Goal: Information Seeking & Learning: Learn about a topic

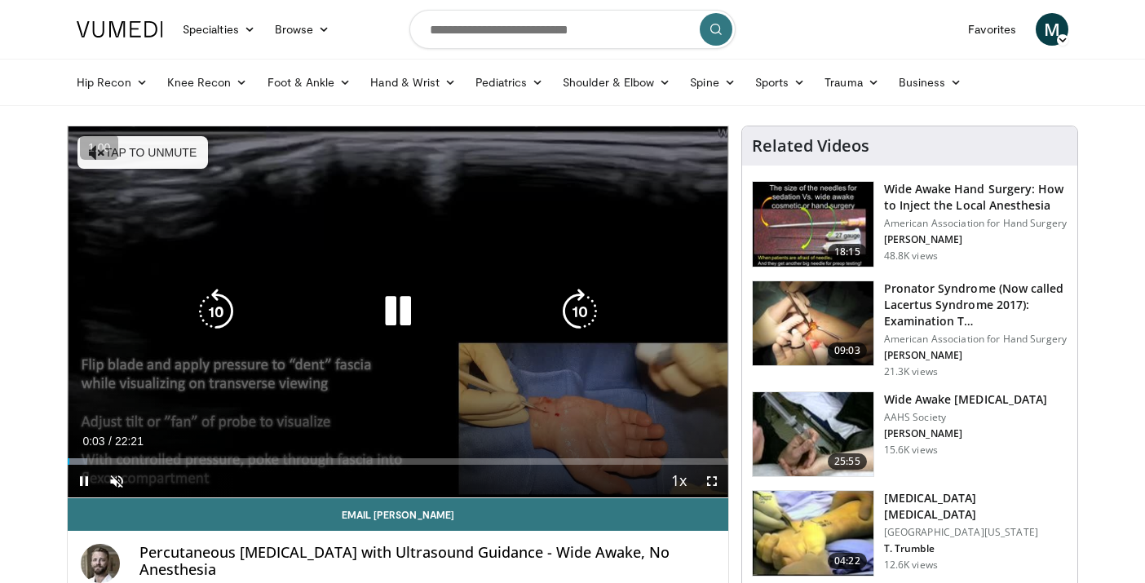
click at [155, 238] on div "10 seconds Tap to unmute" at bounding box center [398, 311] width 660 height 371
click at [156, 152] on button "Tap to unmute" at bounding box center [142, 152] width 130 height 33
click at [406, 328] on icon "Video Player" at bounding box center [398, 312] width 46 height 46
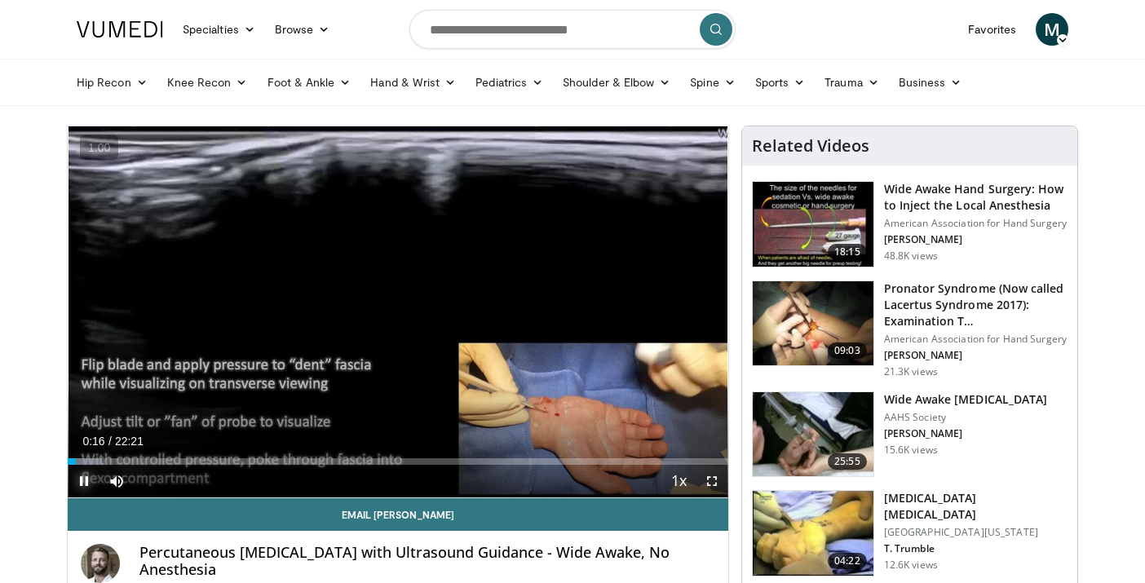
click at [81, 481] on span "Video Player" at bounding box center [84, 481] width 33 height 33
click at [78, 479] on span "Video Player" at bounding box center [84, 481] width 33 height 33
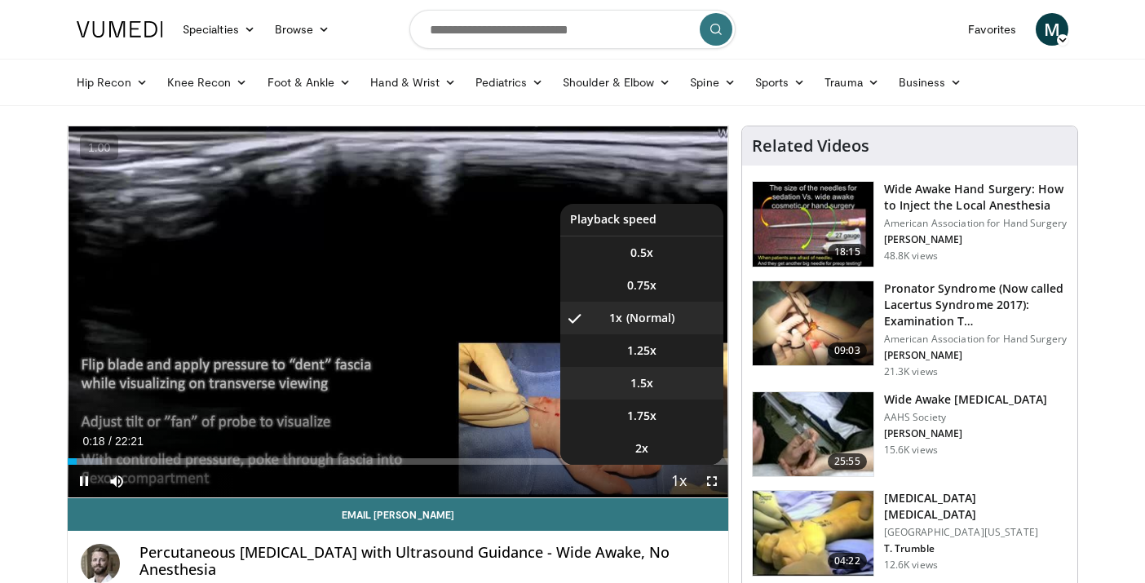
click at [677, 380] on li "1.5x" at bounding box center [641, 383] width 163 height 33
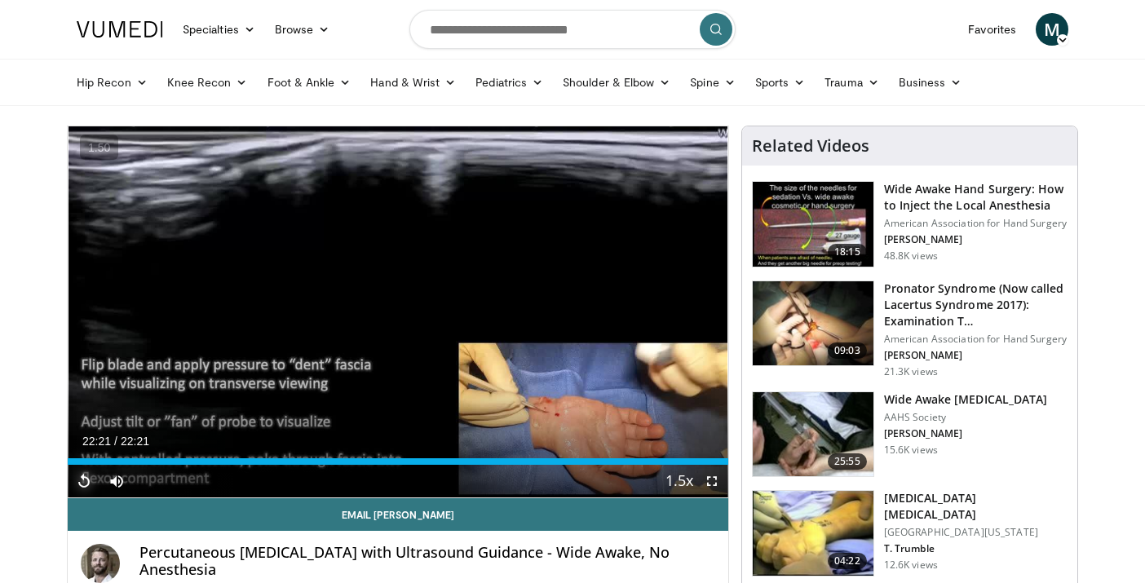
click at [90, 480] on span "Video Player" at bounding box center [84, 481] width 33 height 33
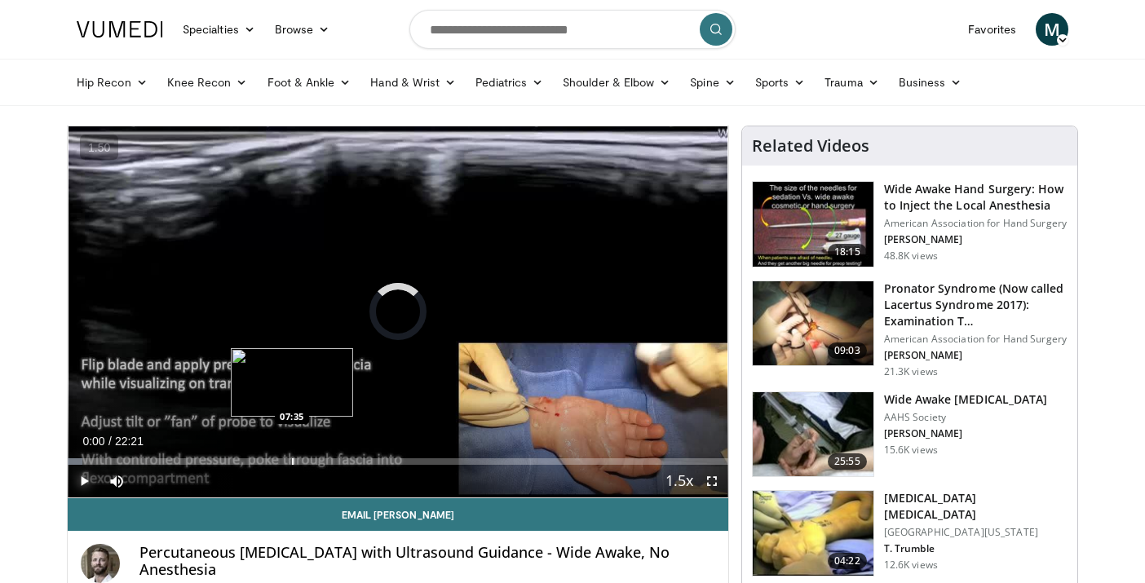
click at [292, 462] on div "Progress Bar" at bounding box center [293, 461] width 2 height 7
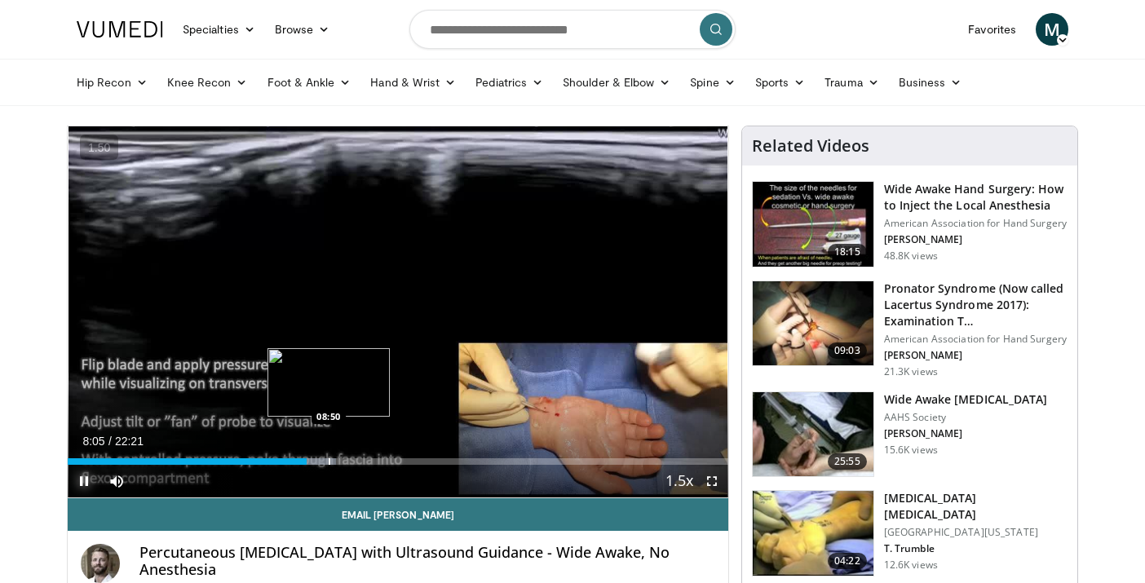
click at [329, 458] on div "Progress Bar" at bounding box center [330, 461] width 2 height 7
click at [344, 458] on div "Progress Bar" at bounding box center [345, 461] width 2 height 7
click at [351, 460] on div "Progress Bar" at bounding box center [352, 461] width 2 height 7
click at [368, 462] on div "Progress Bar" at bounding box center [368, 461] width 2 height 7
click at [380, 462] on div "Progress Bar" at bounding box center [381, 461] width 2 height 7
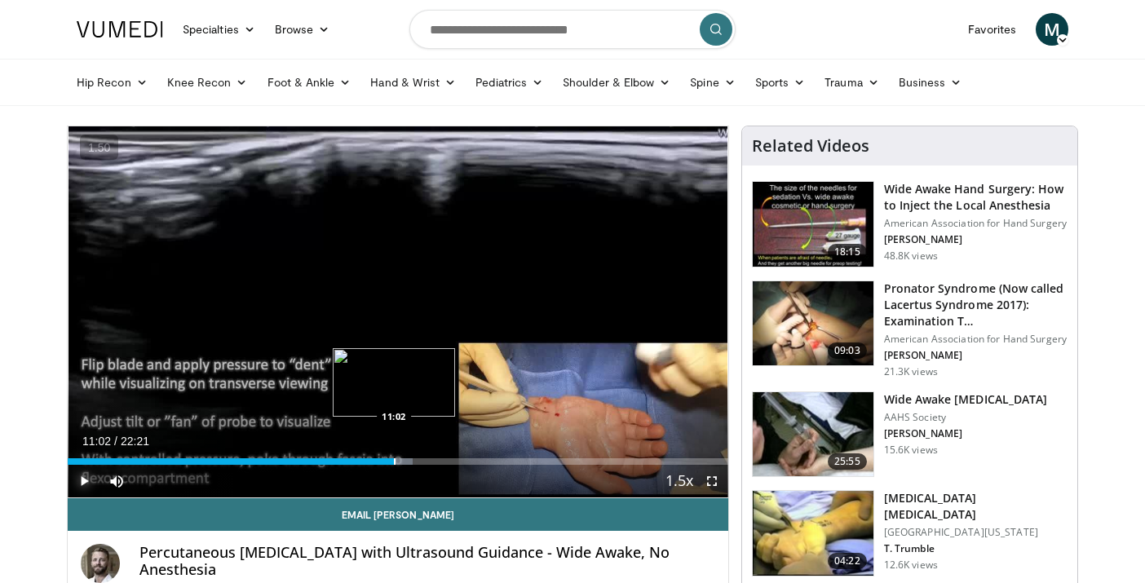
click at [394, 461] on div "Progress Bar" at bounding box center [395, 461] width 2 height 7
click at [408, 459] on div "Progress Bar" at bounding box center [409, 461] width 2 height 7
click at [424, 458] on div "Progress Bar" at bounding box center [425, 461] width 2 height 7
click at [435, 458] on div "Progress Bar" at bounding box center [435, 461] width 2 height 7
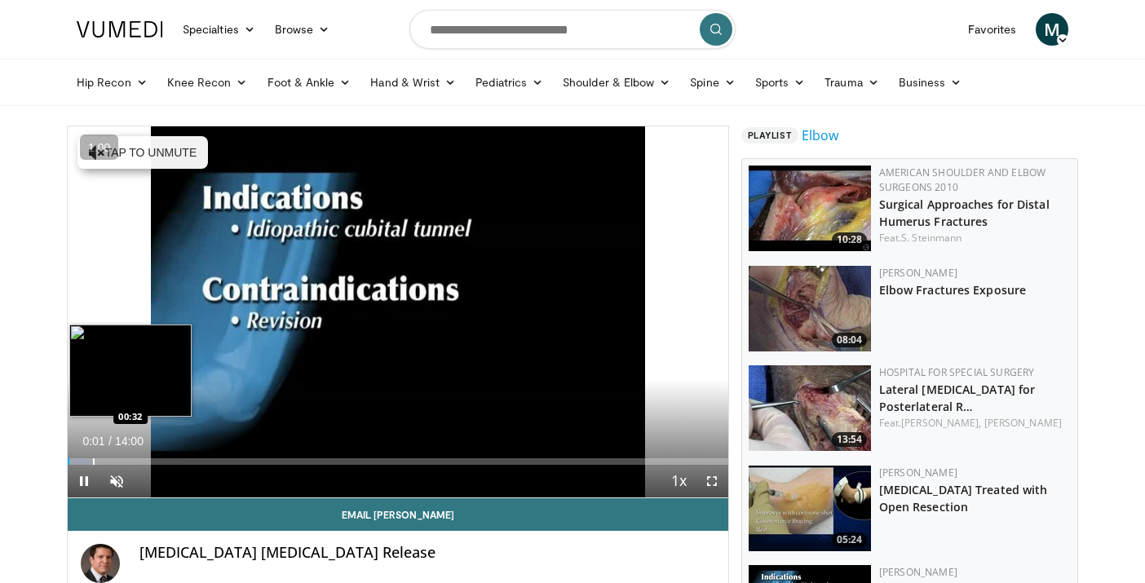
click at [93, 459] on div "Progress Bar" at bounding box center [94, 461] width 2 height 7
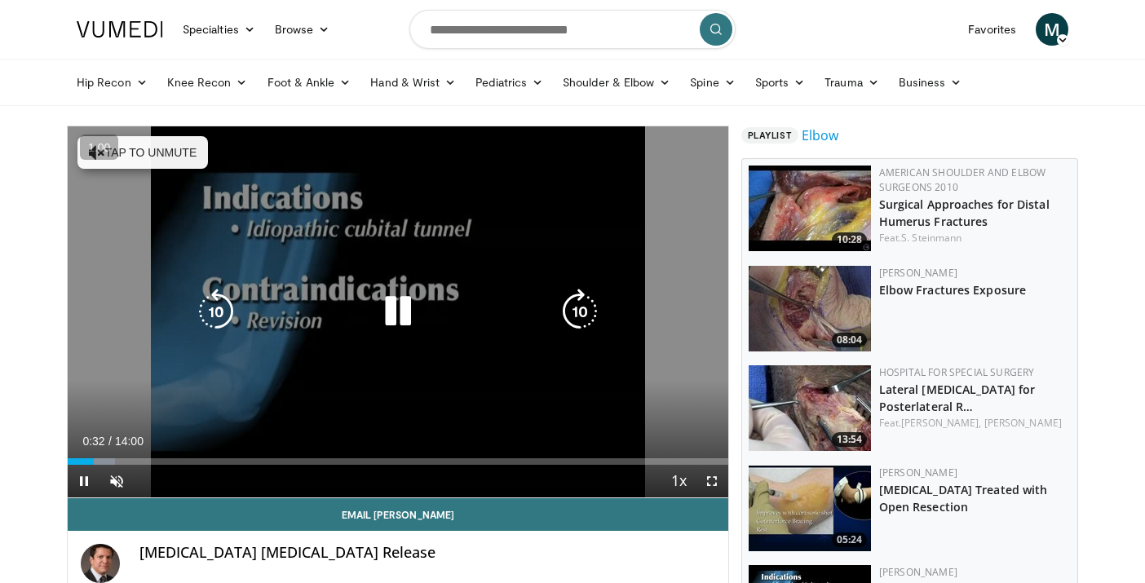
click at [188, 155] on button "Tap to unmute" at bounding box center [142, 152] width 130 height 33
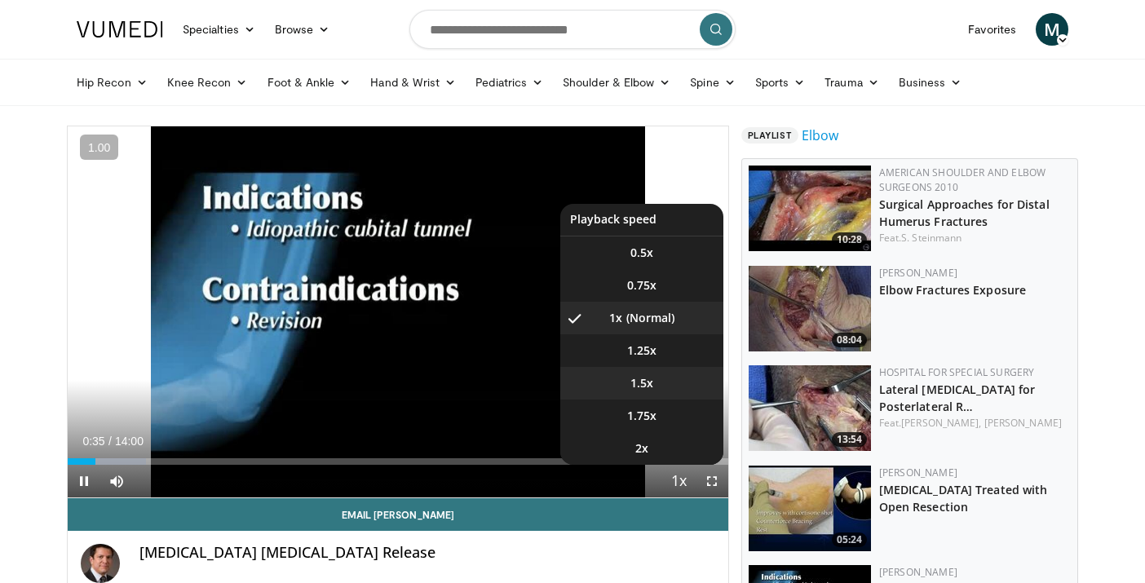
click at [658, 386] on li "1.5x" at bounding box center [641, 383] width 163 height 33
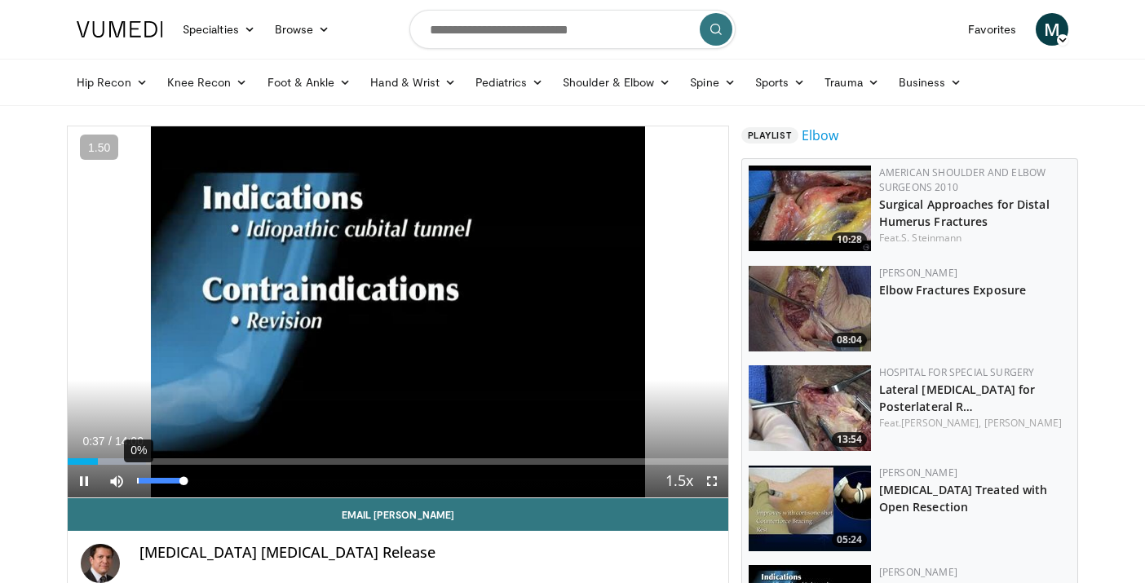
click at [133, 465] on div "0%" at bounding box center [160, 481] width 57 height 33
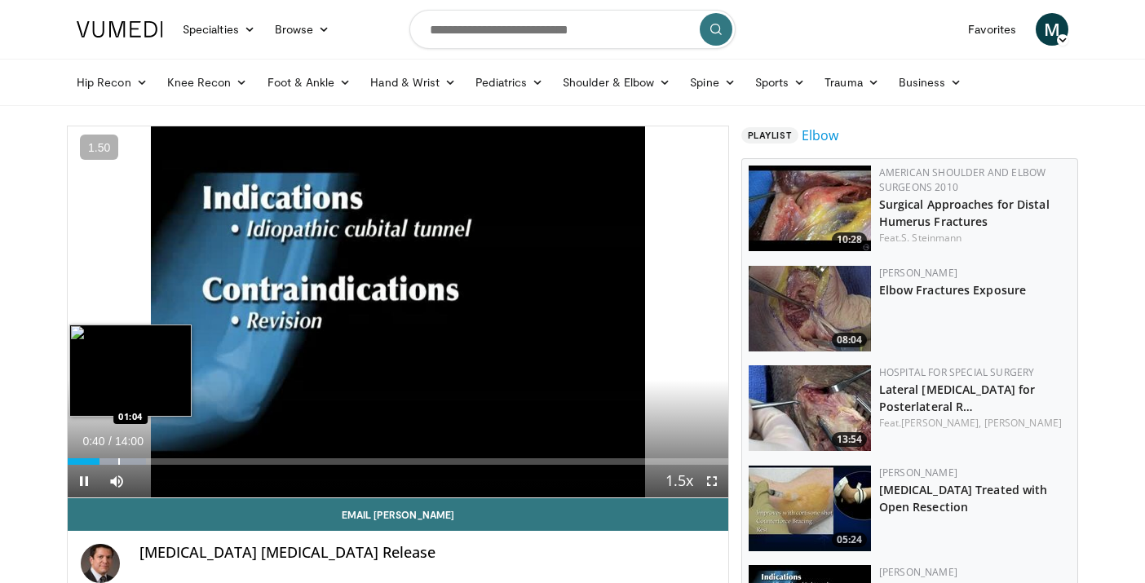
click at [118, 458] on div "Progress Bar" at bounding box center [119, 461] width 2 height 7
click at [133, 458] on div "Progress Bar" at bounding box center [134, 461] width 2 height 7
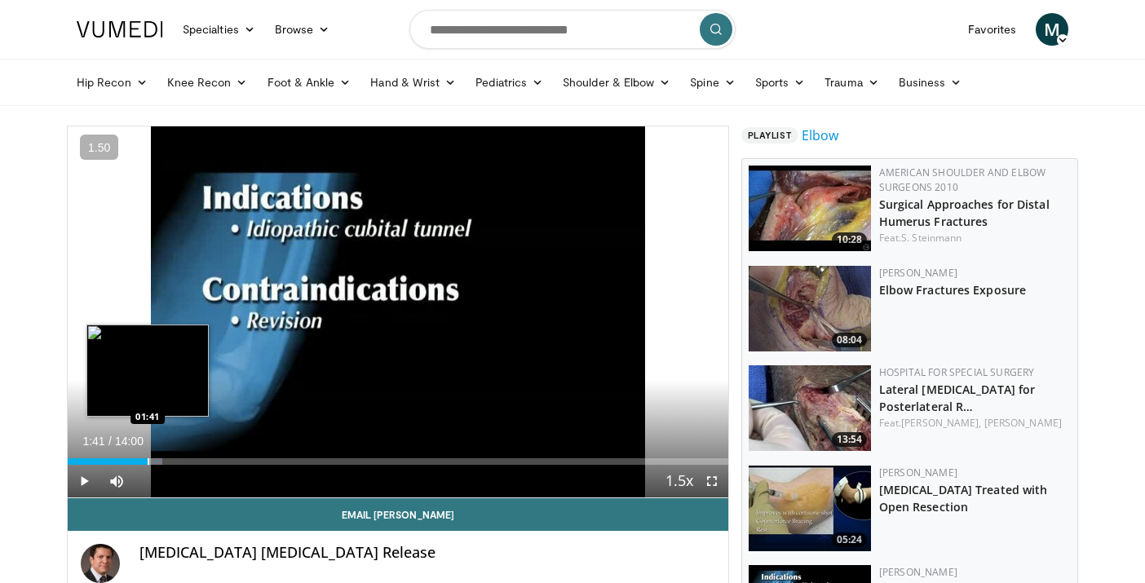
click at [148, 461] on div "Progress Bar" at bounding box center [149, 461] width 2 height 7
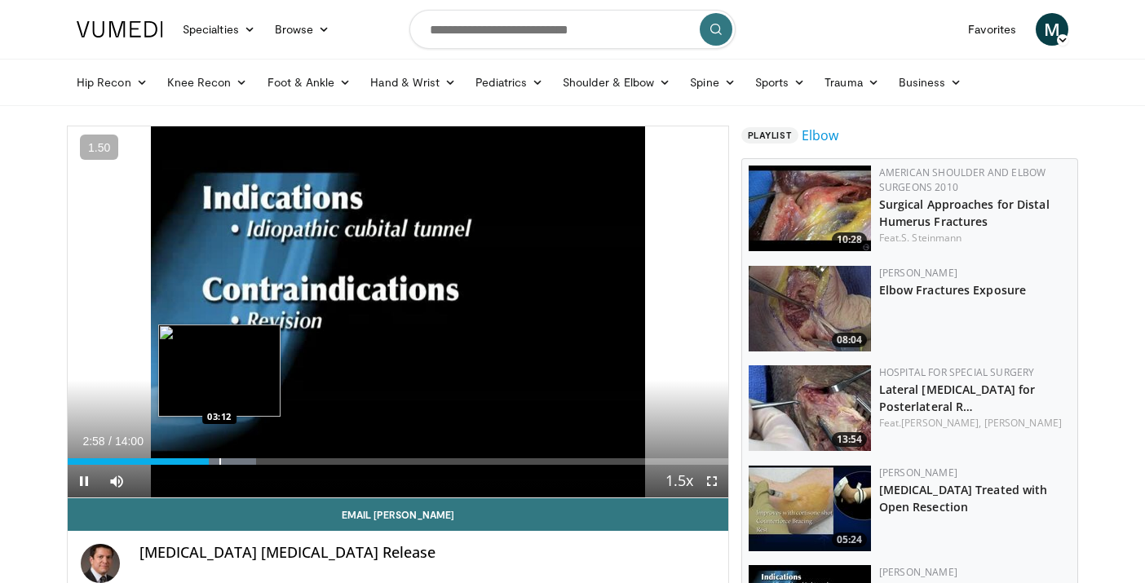
click at [222, 456] on div "Loaded : 28.51% 02:59 03:12" at bounding box center [398, 456] width 660 height 15
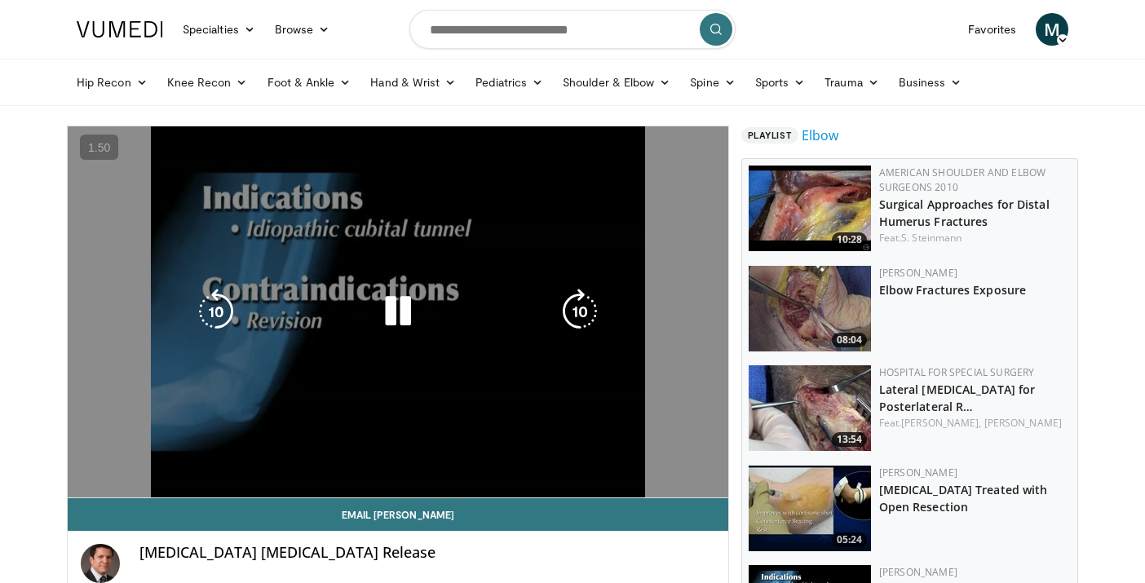
click at [232, 456] on video-js "**********" at bounding box center [398, 312] width 660 height 372
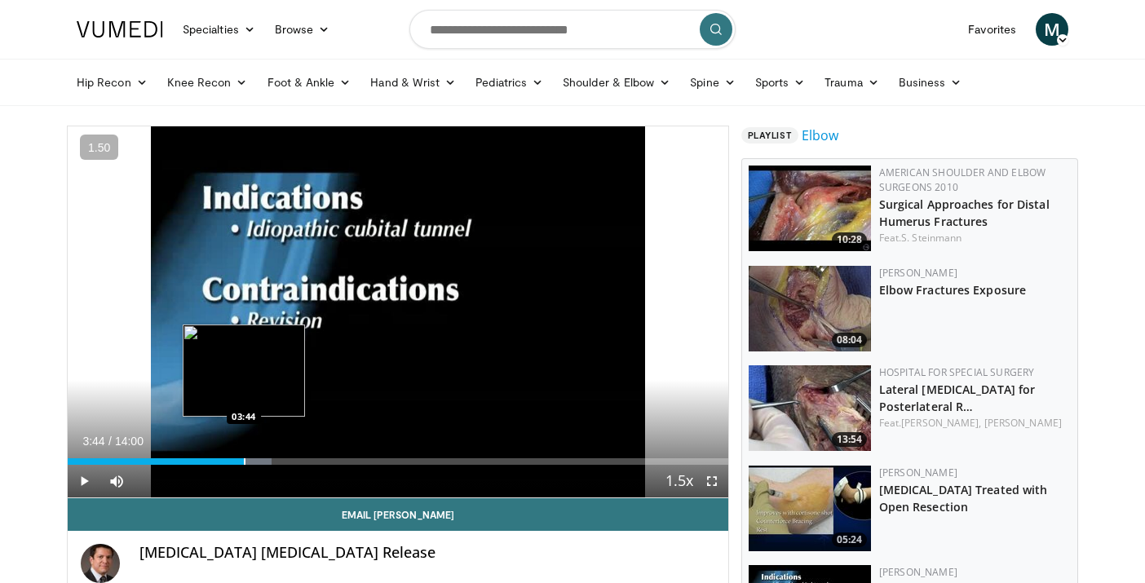
click at [244, 459] on div "Progress Bar" at bounding box center [245, 461] width 2 height 7
click at [258, 460] on div "Progress Bar" at bounding box center [259, 461] width 2 height 7
click at [284, 460] on div "Progress Bar" at bounding box center [285, 461] width 2 height 7
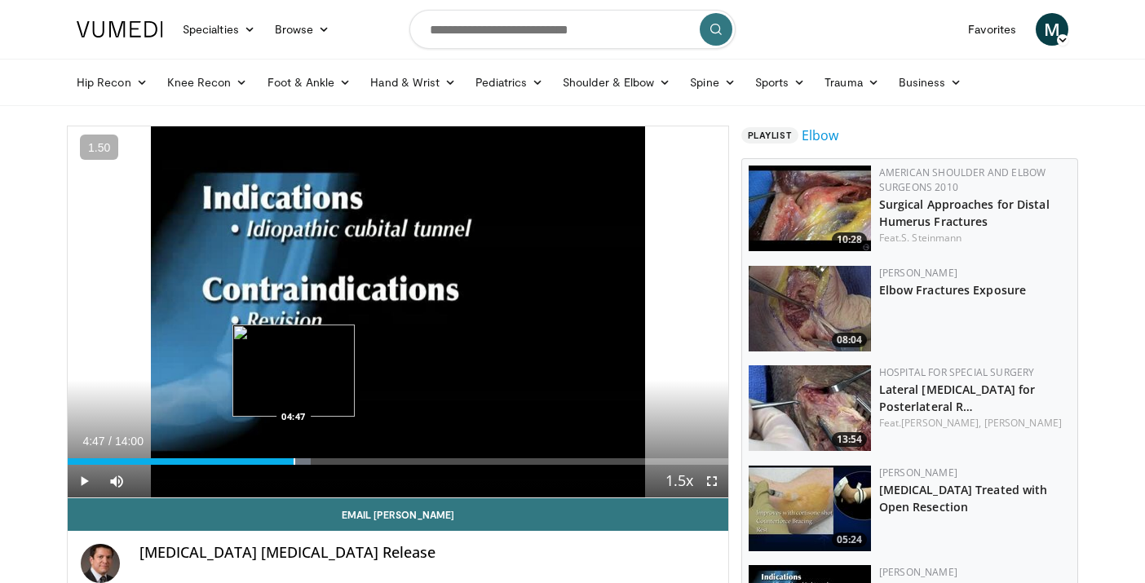
click at [293, 460] on div "Progress Bar" at bounding box center [294, 461] width 2 height 7
click at [308, 460] on div "Progress Bar" at bounding box center [309, 461] width 2 height 7
click at [325, 462] on div "Progress Bar" at bounding box center [326, 461] width 2 height 7
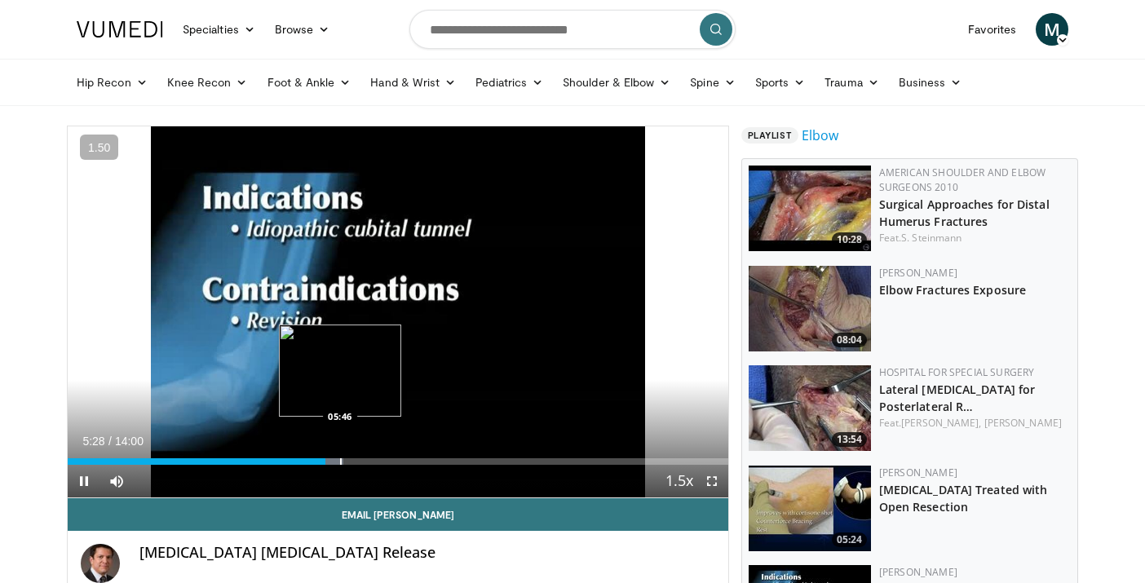
click at [342, 462] on div "Progress Bar" at bounding box center [341, 461] width 2 height 7
click at [370, 461] on div "Progress Bar" at bounding box center [371, 461] width 2 height 7
click at [383, 461] on div "Progress Bar" at bounding box center [384, 461] width 2 height 7
click at [411, 462] on div "Progress Bar" at bounding box center [410, 461] width 2 height 7
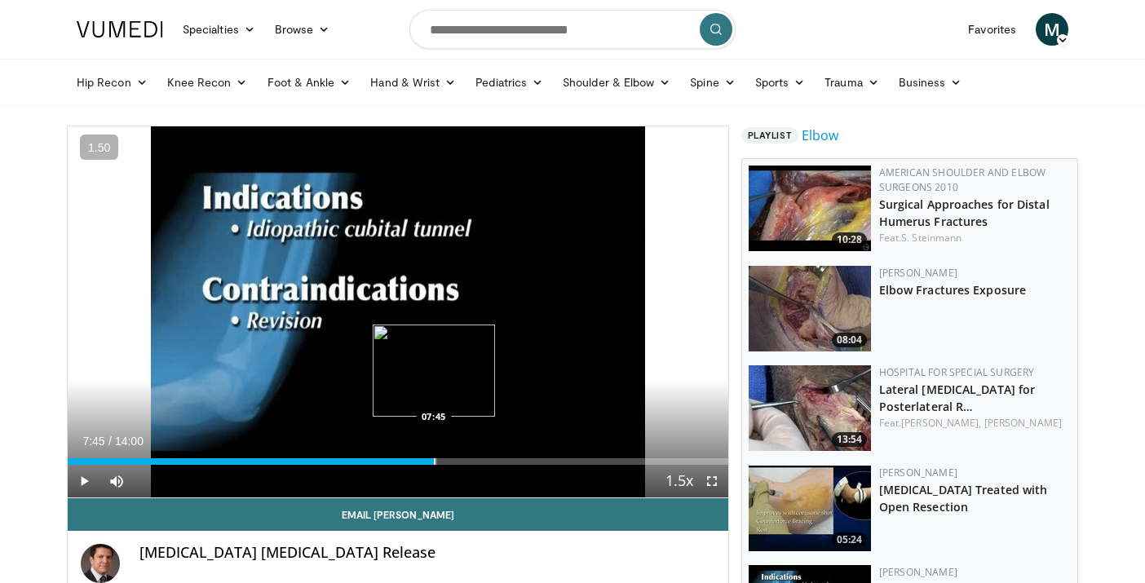
click at [434, 462] on div "Progress Bar" at bounding box center [435, 461] width 2 height 7
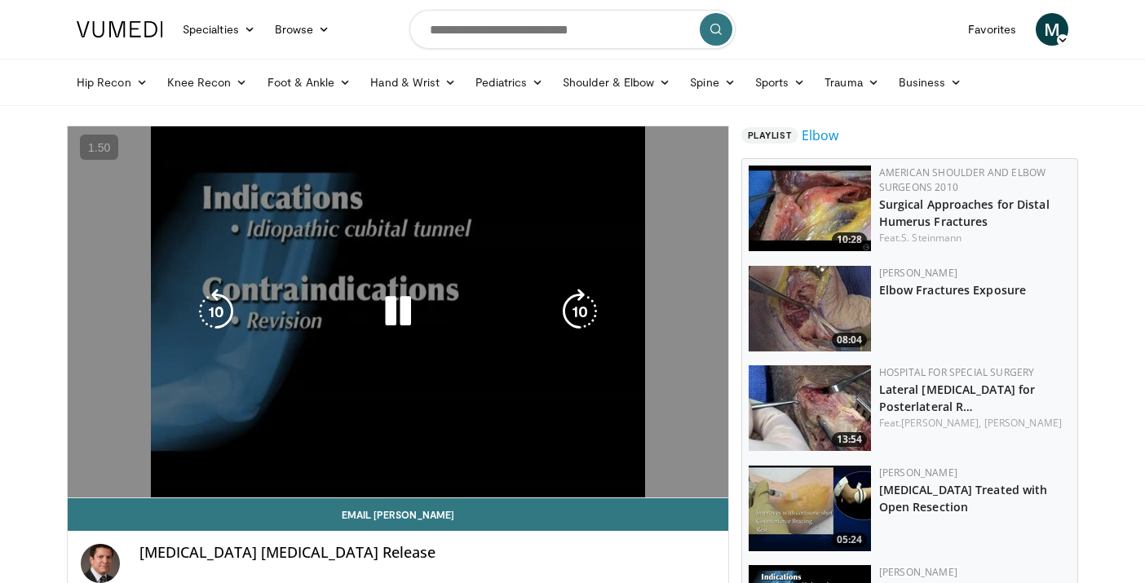
click at [461, 462] on video-js "**********" at bounding box center [398, 312] width 660 height 372
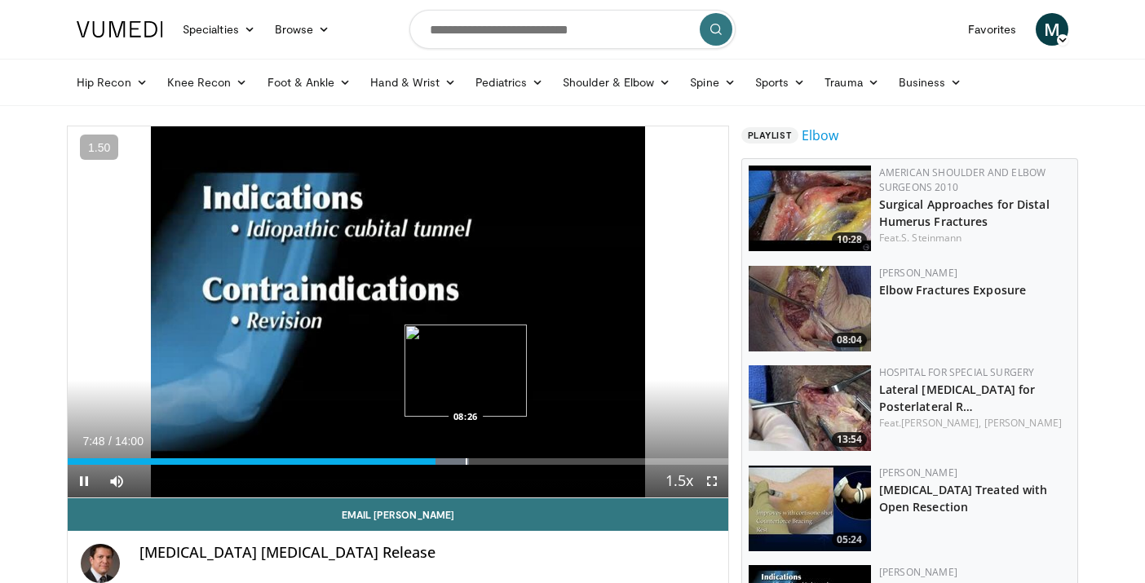
click at [465, 456] on div "Loaded : 60.75% 07:48 08:26" at bounding box center [398, 456] width 660 height 15
click at [493, 457] on div "Loaded : 61.94% 08:27 09:01" at bounding box center [398, 456] width 660 height 15
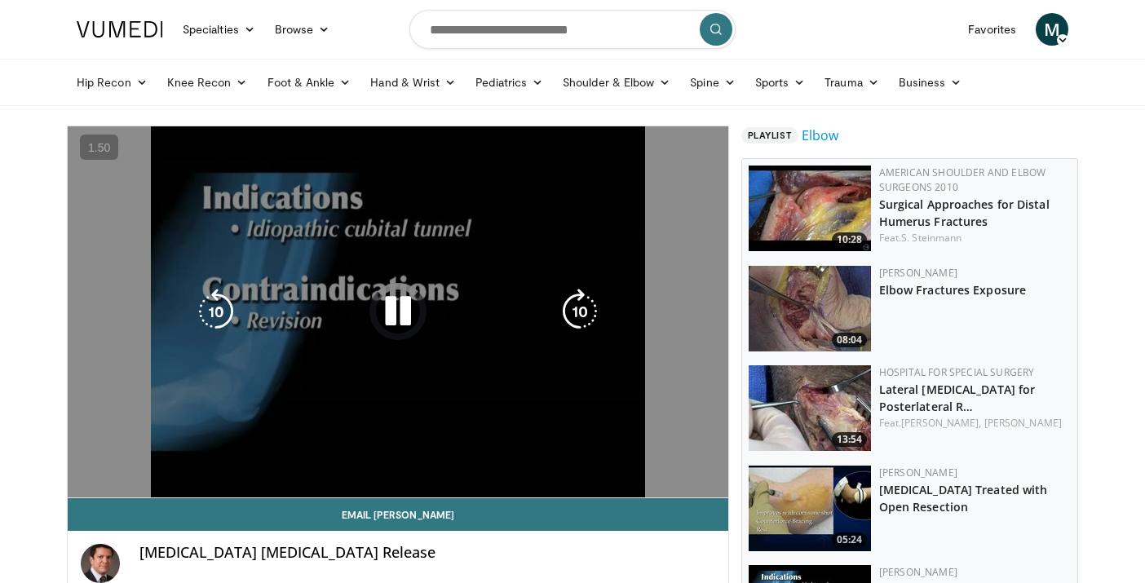
click at [510, 456] on video-js "**********" at bounding box center [398, 312] width 660 height 372
